Goal: Task Accomplishment & Management: Complete application form

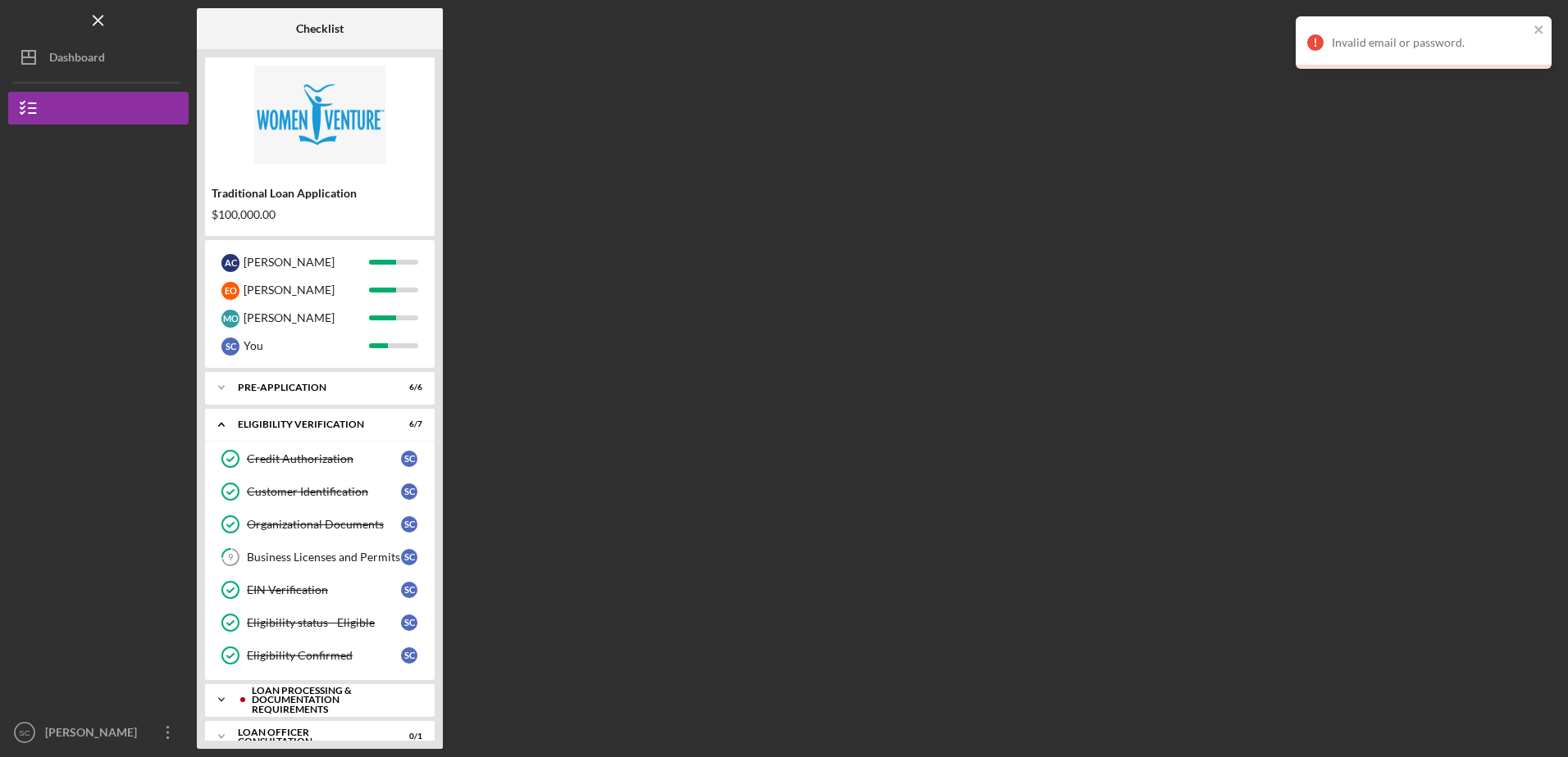
click at [325, 697] on div "Loan Processing & Documentation Requirements" at bounding box center [332, 700] width 162 height 29
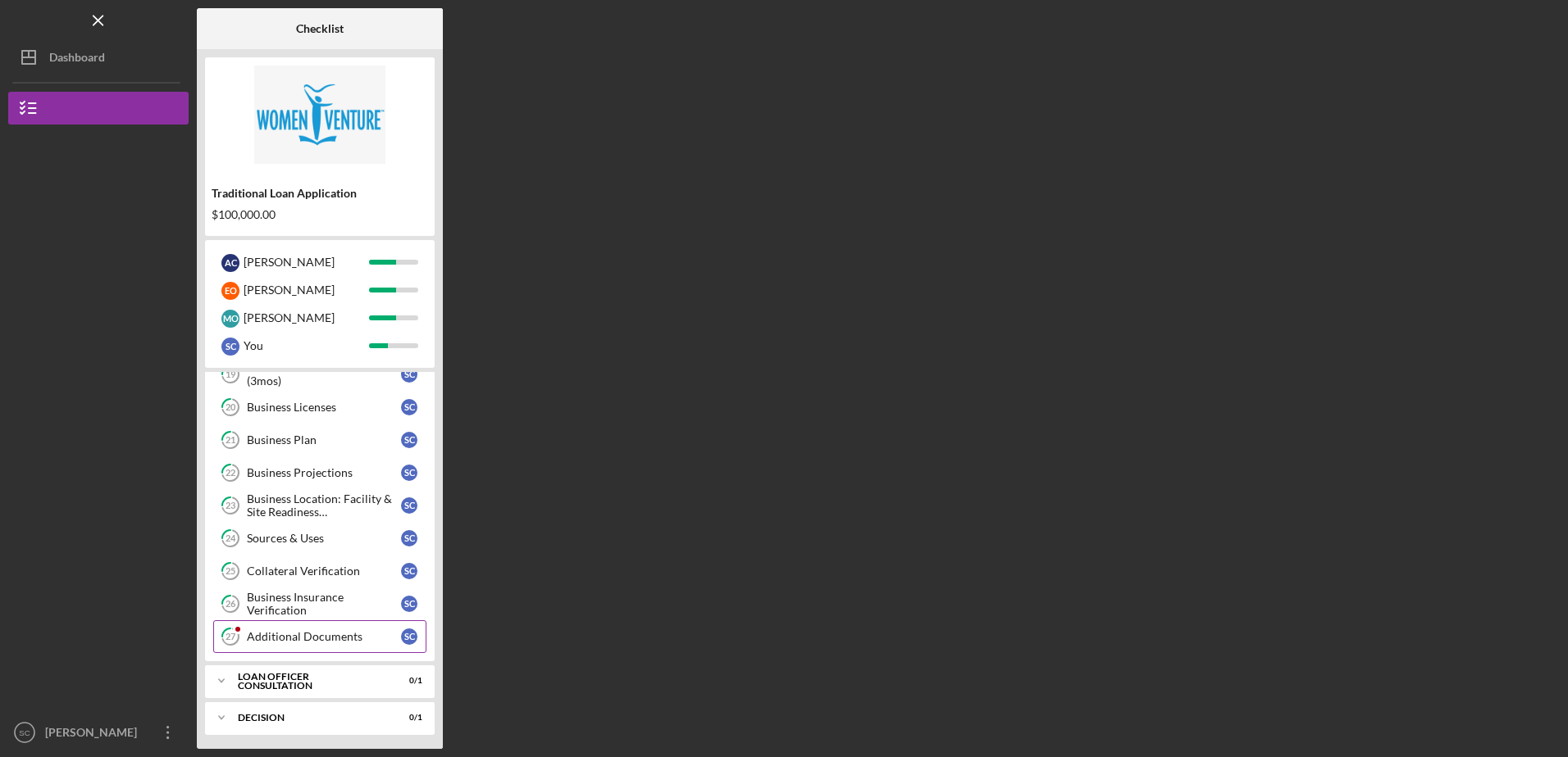
scroll to position [592, 0]
click at [312, 628] on div "Additional Documents" at bounding box center [324, 634] width 154 height 13
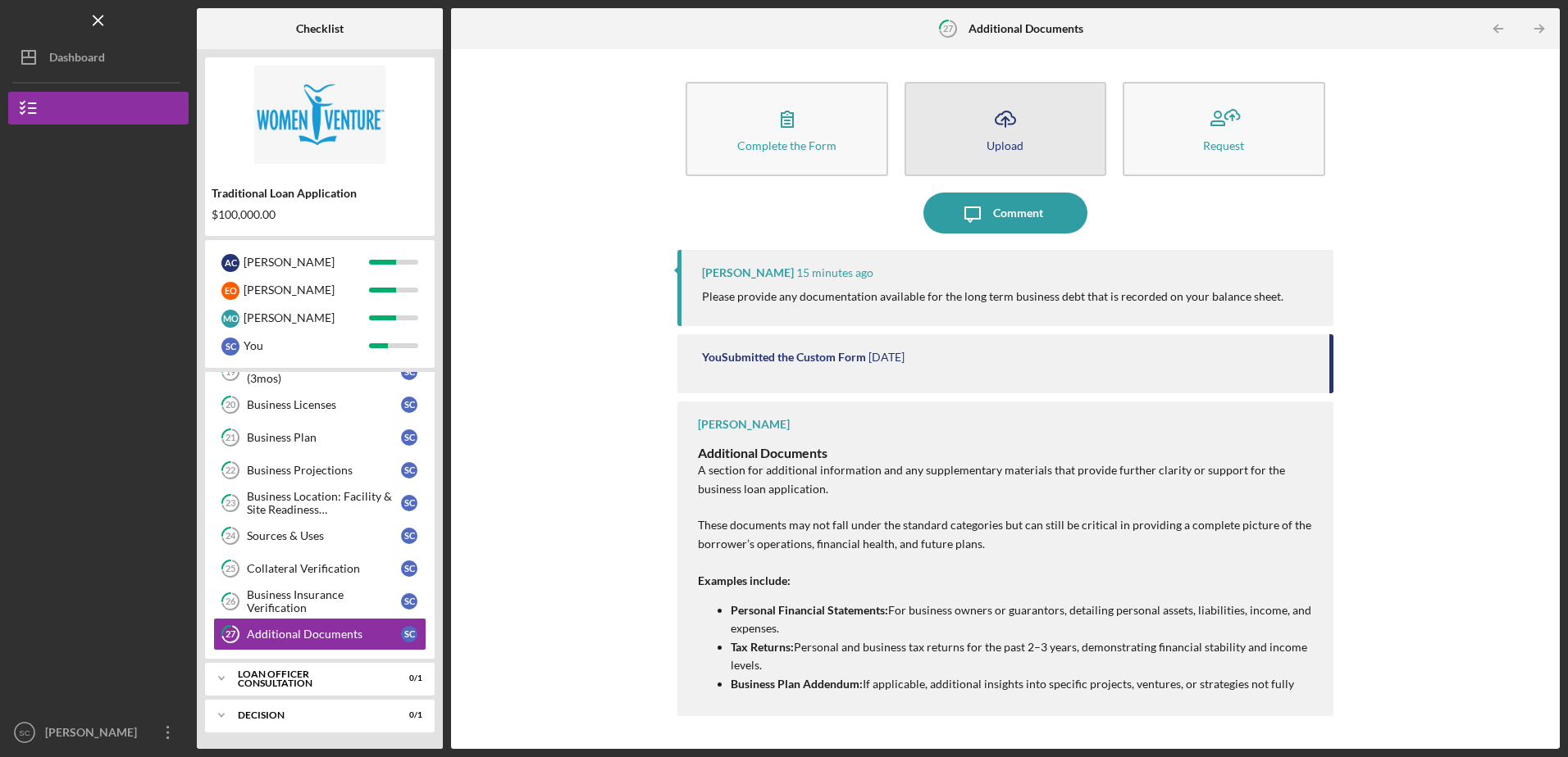
click at [1015, 140] on div "Upload" at bounding box center [1004, 145] width 37 height 12
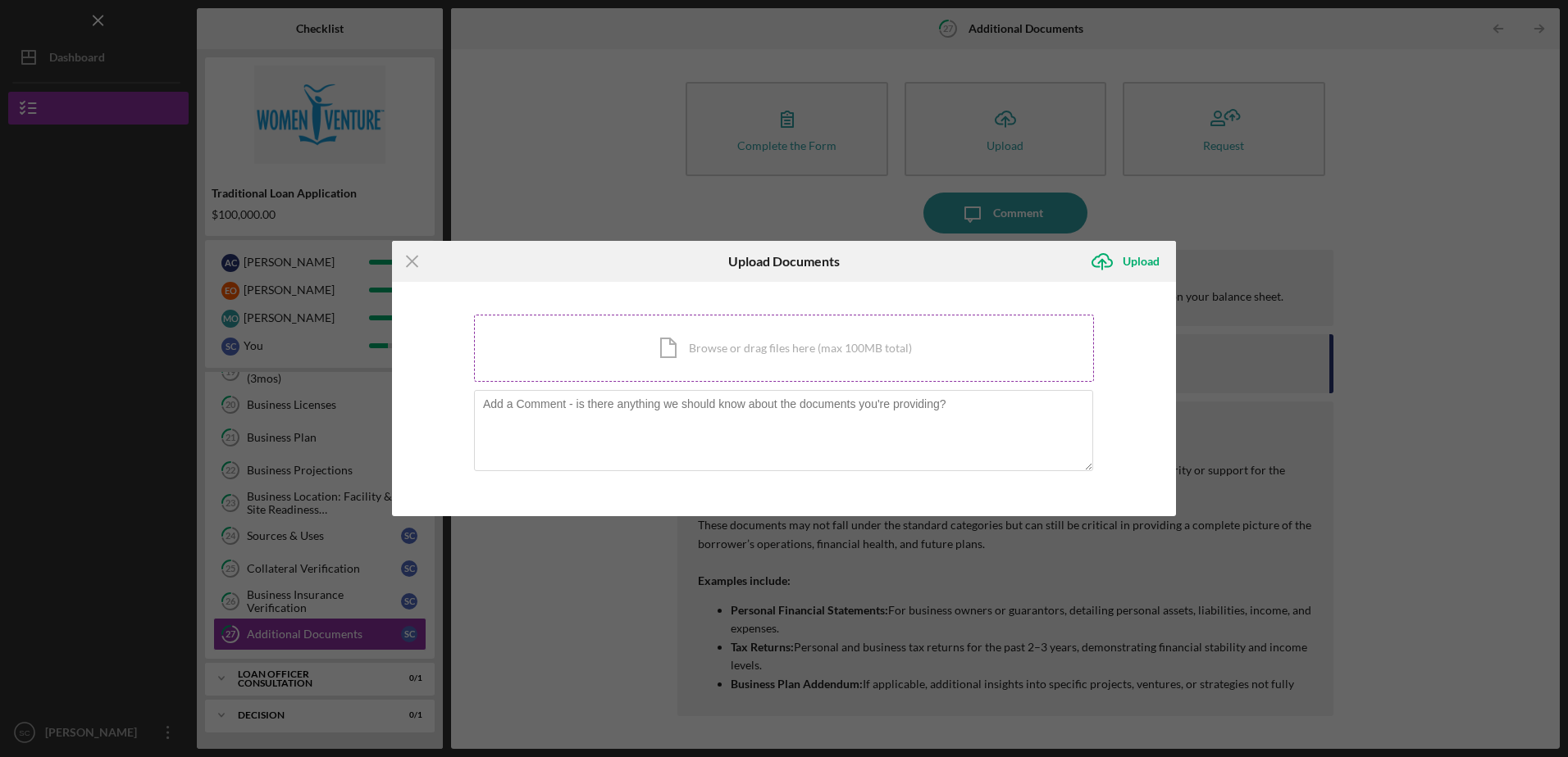
click at [805, 356] on div "Icon/Document Browse or drag files here (max 100MB total) Tap to choose files o…" at bounding box center [784, 349] width 620 height 68
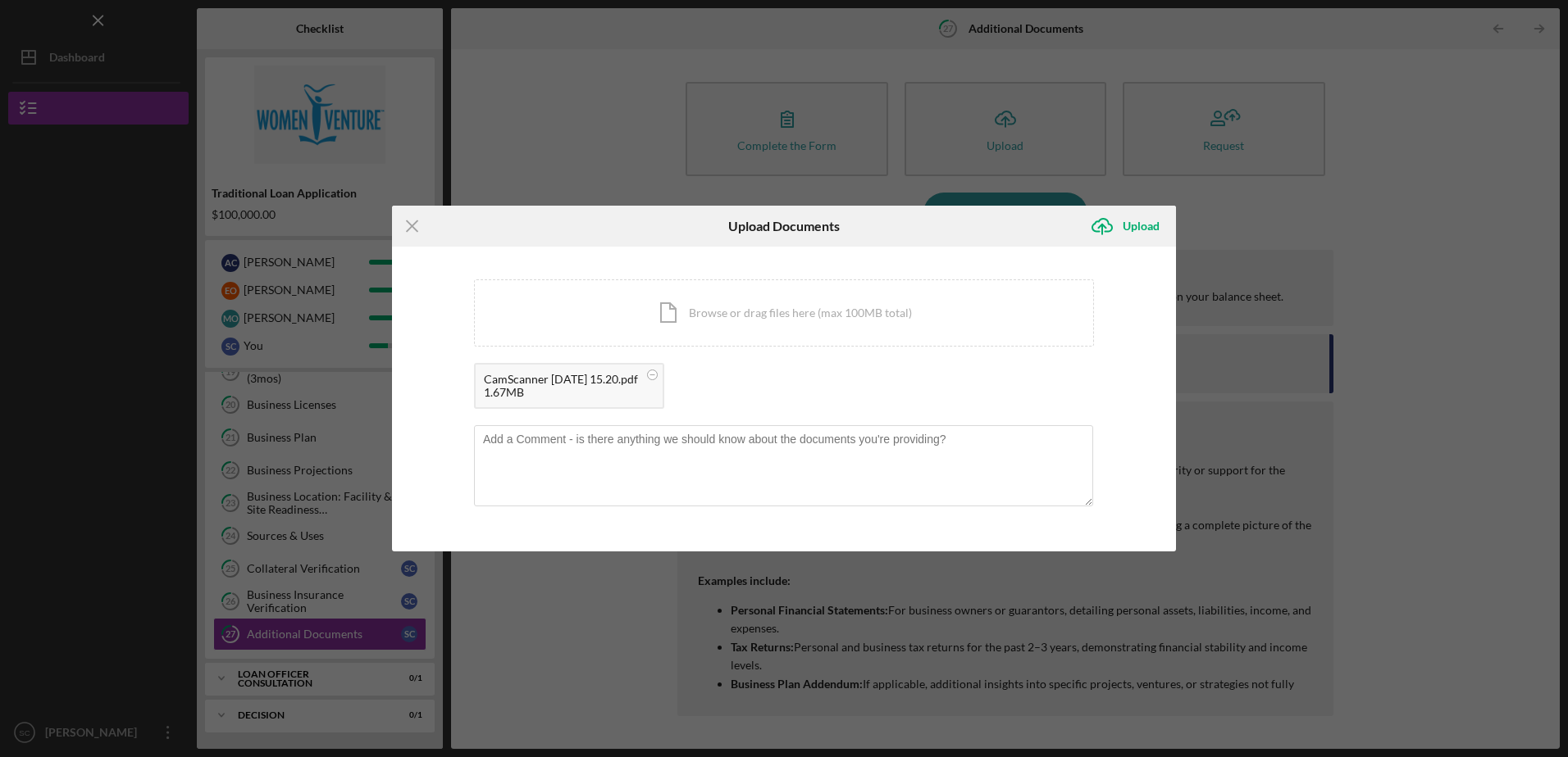
click at [1128, 372] on div "You're uploading documents related to Additional Documents . Icon/Document Brow…" at bounding box center [784, 399] width 784 height 305
click at [546, 444] on textarea at bounding box center [784, 466] width 619 height 81
type textarea "Copy of note with owner [PERSON_NAME] parents"
click at [1129, 225] on div "Upload" at bounding box center [1140, 226] width 37 height 33
